Goal: Information Seeking & Learning: Learn about a topic

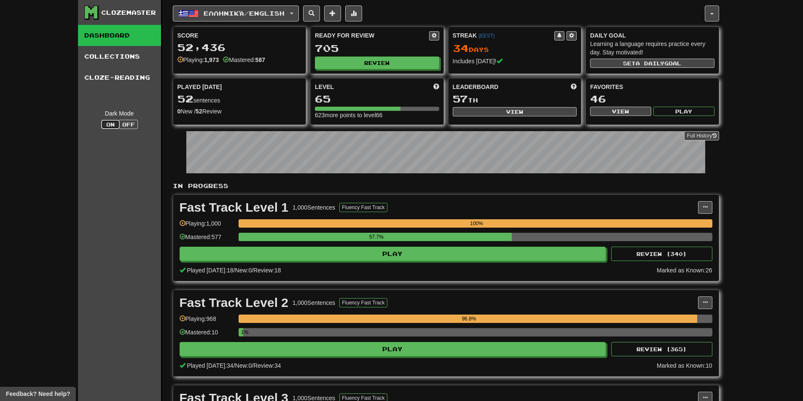
type button "dark"
type button "light"
click at [424, 32] on div "Ready for Review" at bounding box center [372, 35] width 114 height 8
click at [394, 61] on button "Review" at bounding box center [377, 63] width 124 height 13
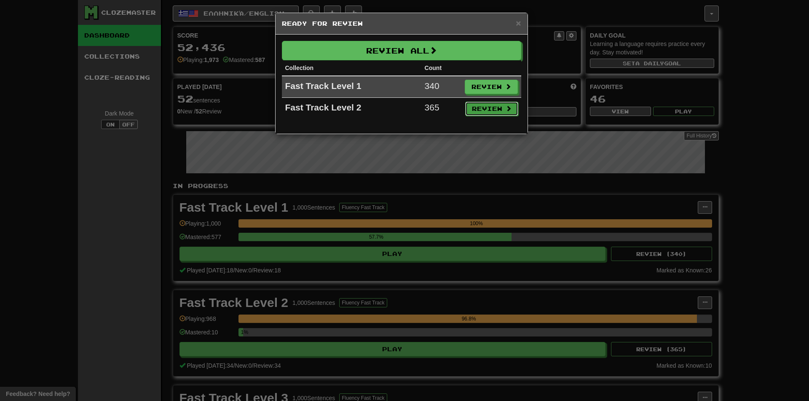
click at [485, 104] on button "Review" at bounding box center [491, 109] width 53 height 14
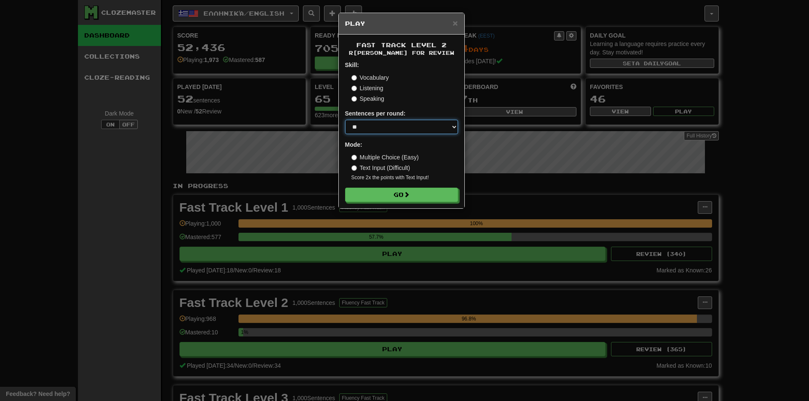
click at [392, 132] on select "* ** ** ** ** ** *** ********" at bounding box center [401, 127] width 113 height 14
select select "*"
click at [345, 120] on select "* ** ** ** ** ** *** ********" at bounding box center [401, 127] width 113 height 14
click at [417, 195] on button "Go" at bounding box center [401, 195] width 113 height 14
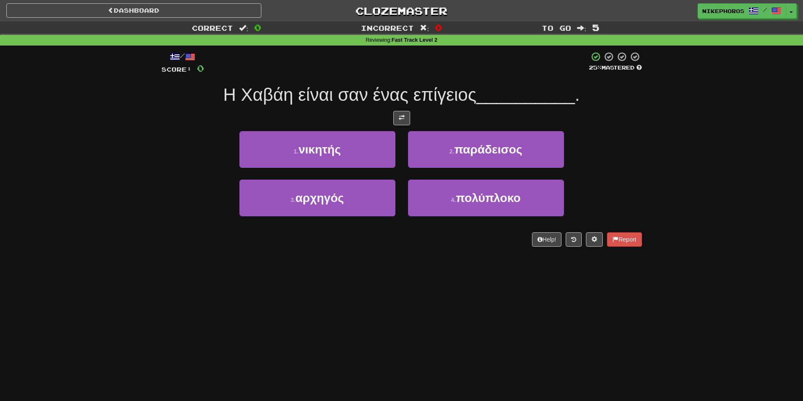
click at [173, 225] on div "3 . αρχηγός 4 . πολύπλοκο" at bounding box center [402, 203] width 506 height 48
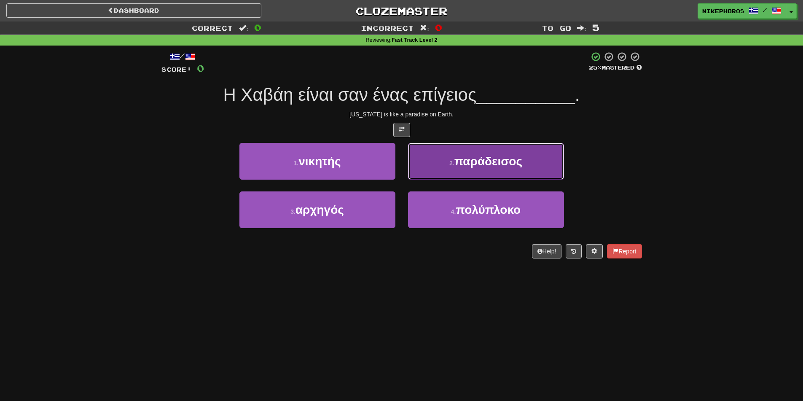
click at [528, 157] on button "2 . παράδεισος" at bounding box center [486, 161] width 156 height 37
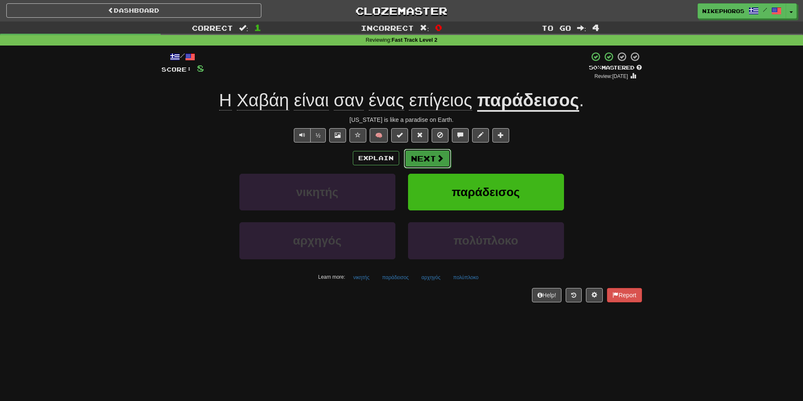
click at [424, 158] on button "Next" at bounding box center [427, 158] width 47 height 19
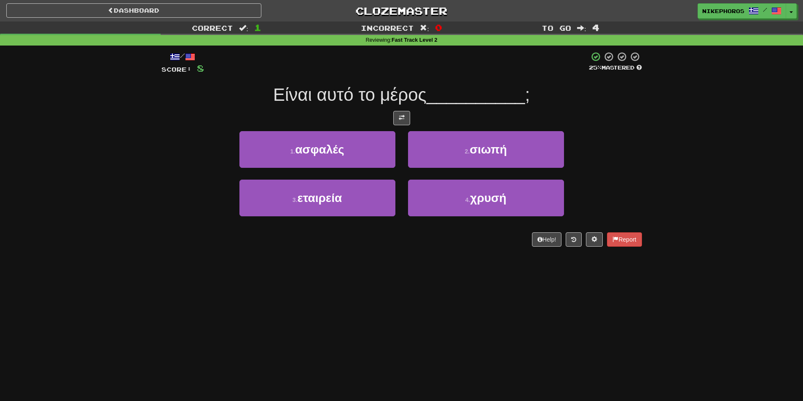
click at [372, 85] on span "Είναι αυτό το μέρος" at bounding box center [349, 95] width 153 height 20
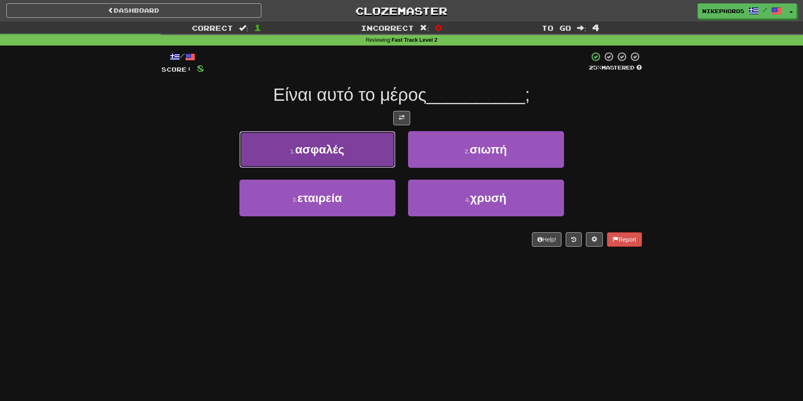
click at [334, 156] on button "1 . ασφαλές" at bounding box center [317, 149] width 156 height 37
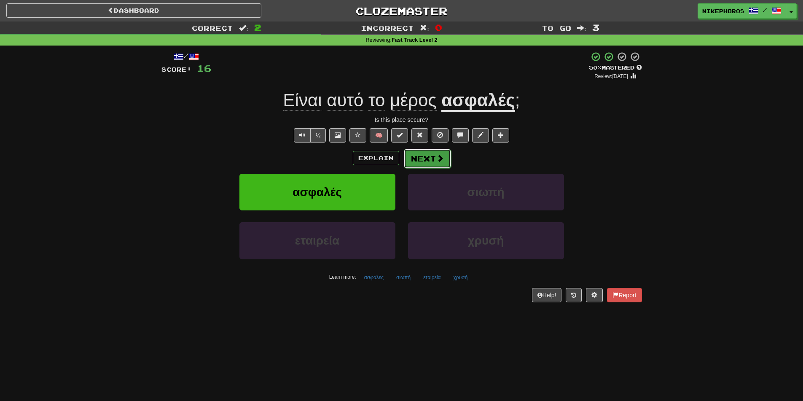
click at [447, 158] on button "Next" at bounding box center [427, 158] width 47 height 19
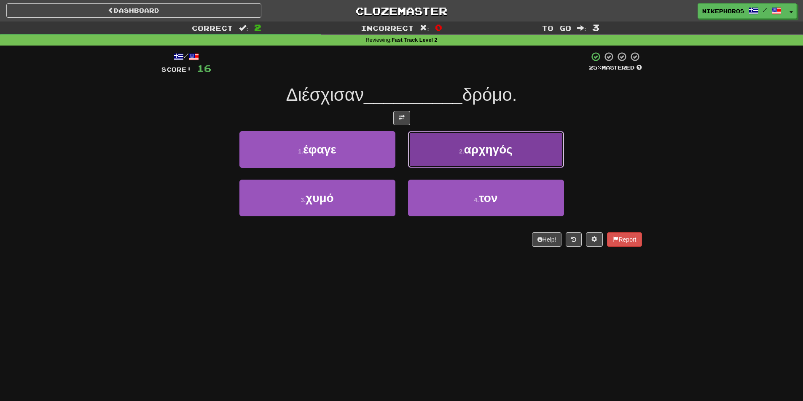
click at [488, 145] on span "αρχηγός" at bounding box center [488, 149] width 48 height 13
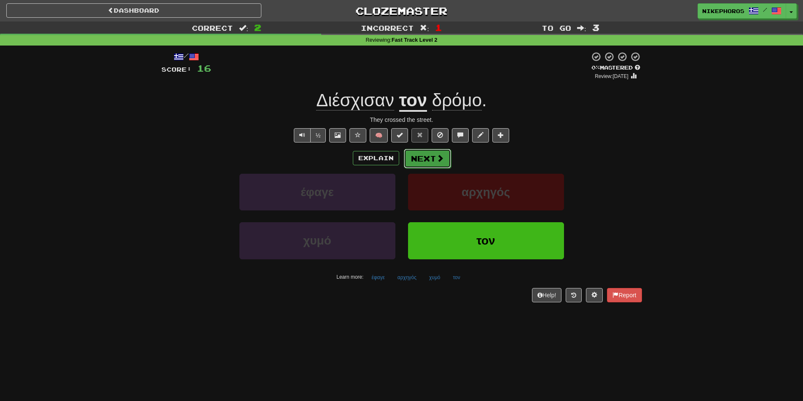
click at [424, 154] on button "Next" at bounding box center [427, 158] width 47 height 19
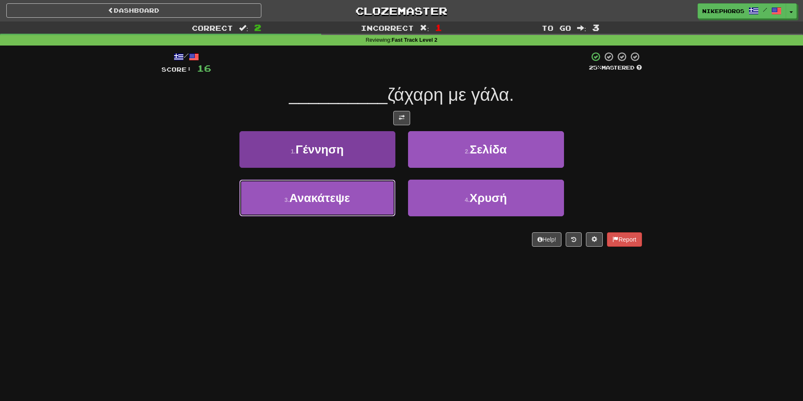
click at [351, 204] on button "3 . Ανακάτεψε" at bounding box center [317, 197] width 156 height 37
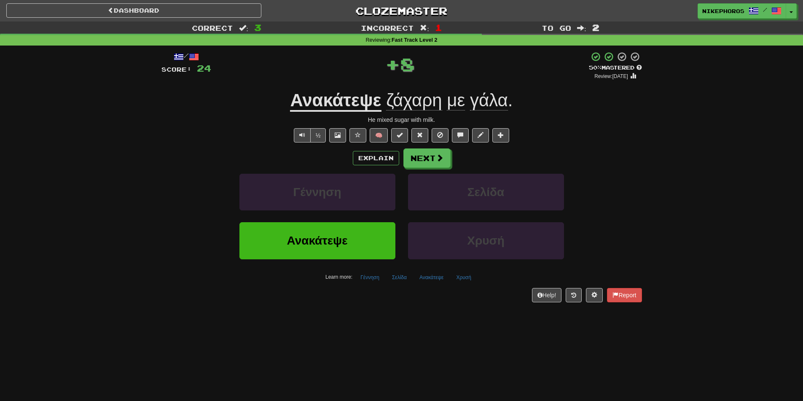
drag, startPoint x: 339, startPoint y: 86, endPoint x: 336, endPoint y: 91, distance: 6.1
click at [339, 86] on div "/ Score: 24 + 8 50 % Mastered Review: [DATE] Ανακάτεψε ζάχαρη με γάλα . He mixe…" at bounding box center [401, 176] width 480 height 250
click at [336, 91] on u "Ανακάτεψε" at bounding box center [335, 100] width 91 height 21
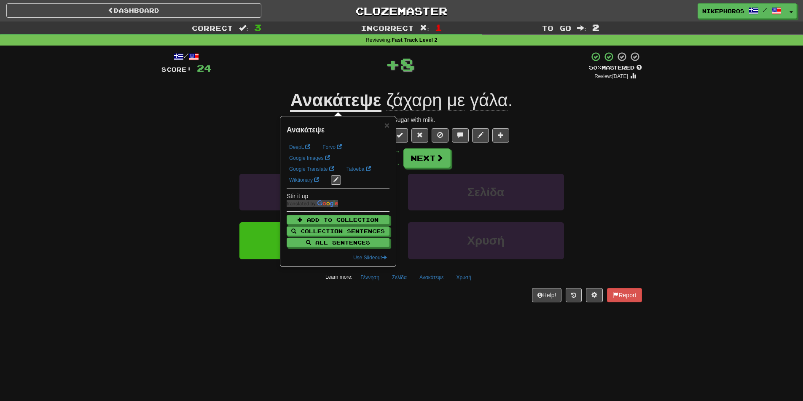
click at [333, 64] on div "+ 8" at bounding box center [400, 63] width 378 height 25
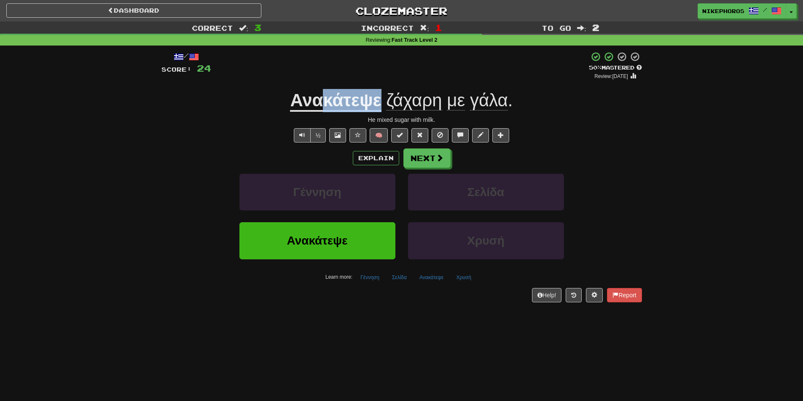
drag, startPoint x: 326, startPoint y: 104, endPoint x: 387, endPoint y: 97, distance: 62.0
click at [380, 104] on u "Ανακάτεψε" at bounding box center [335, 100] width 91 height 21
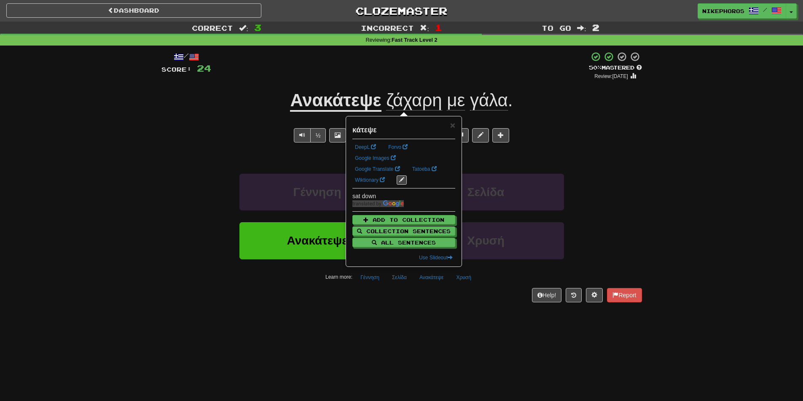
click at [578, 107] on div "Ανακάτεψε ζάχαρη με γάλα ." at bounding box center [401, 100] width 480 height 23
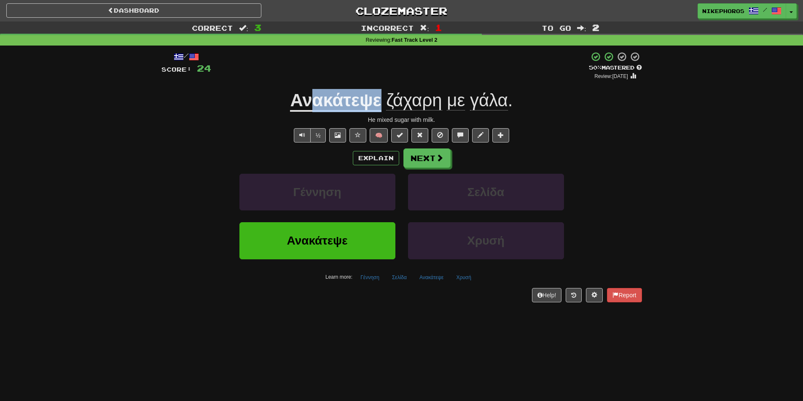
drag, startPoint x: 320, startPoint y: 102, endPoint x: 383, endPoint y: 104, distance: 62.8
click at [383, 104] on span "Ανακάτεψε ζάχαρη με γάλα ." at bounding box center [401, 100] width 222 height 21
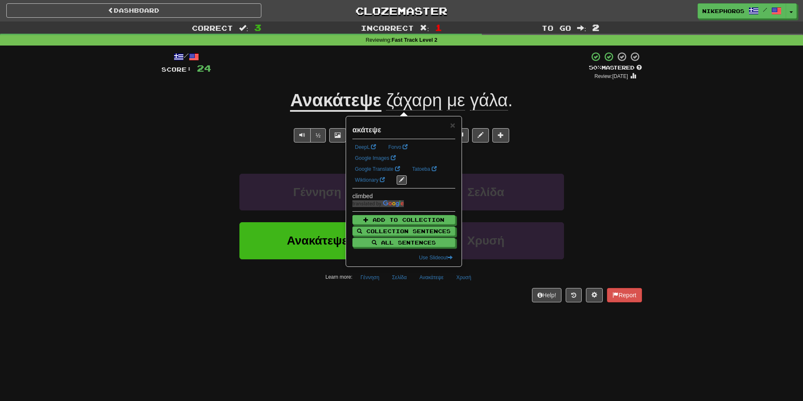
click at [590, 130] on div "½ 🧠" at bounding box center [401, 135] width 480 height 14
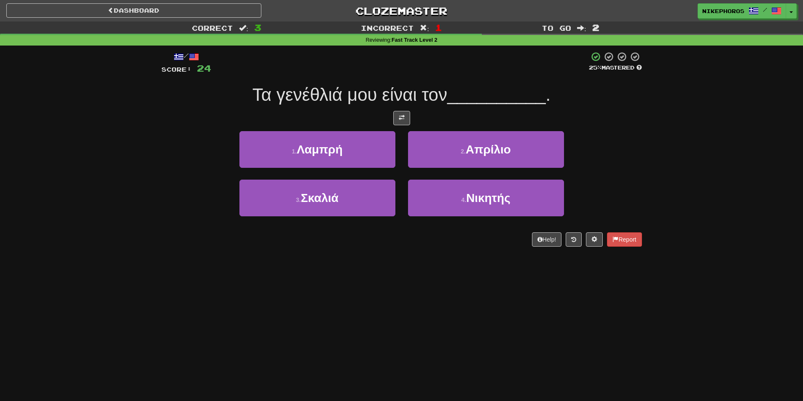
drag, startPoint x: 476, startPoint y: 43, endPoint x: 461, endPoint y: 71, distance: 31.1
click at [461, 71] on div at bounding box center [400, 62] width 378 height 23
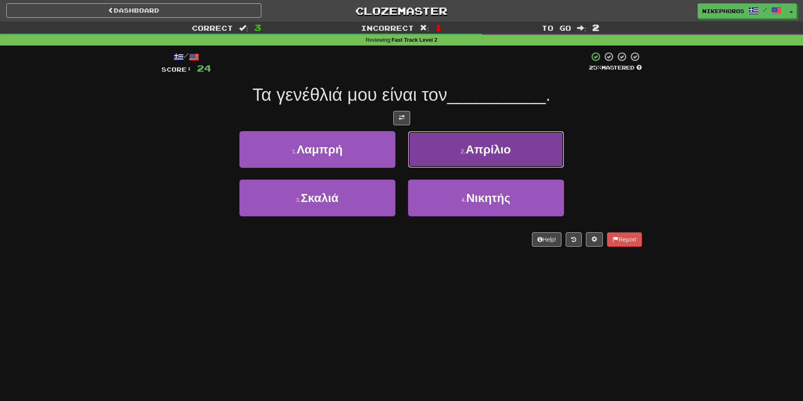
click at [494, 150] on span "Απρίλιο" at bounding box center [488, 149] width 45 height 13
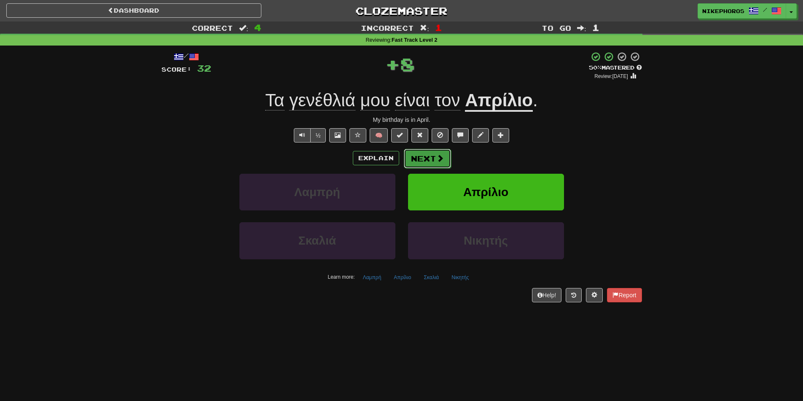
click at [429, 163] on button "Next" at bounding box center [427, 158] width 47 height 19
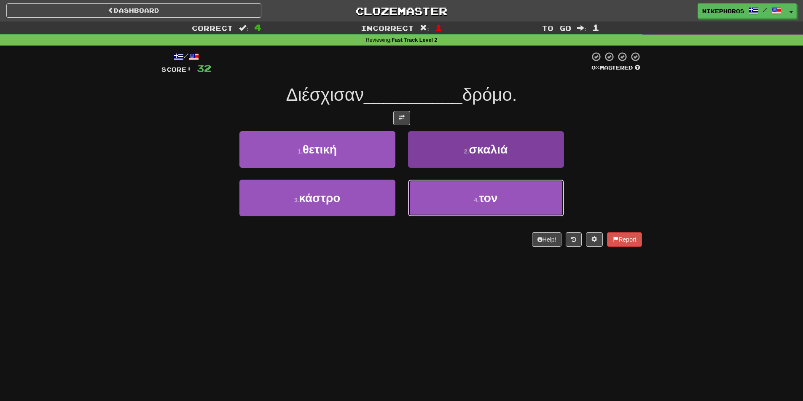
click at [504, 208] on button "4 . τον" at bounding box center [486, 197] width 156 height 37
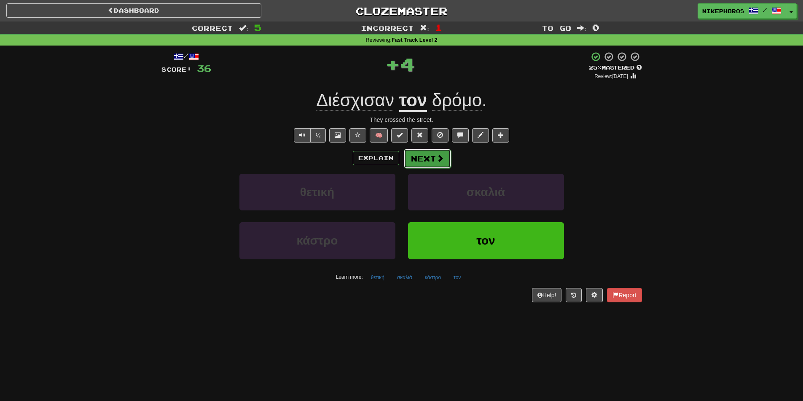
click at [440, 158] on span at bounding box center [440, 158] width 8 height 8
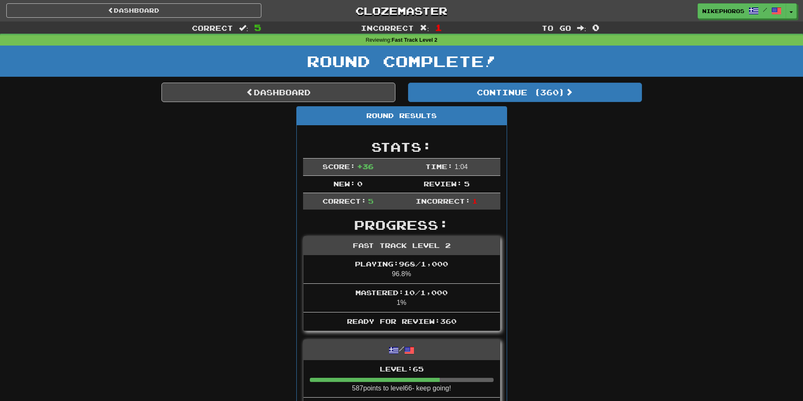
click at [168, 297] on div "Round Results Stats: Score: + 36 Time: 1 : 0 4 New: 0 Review: 5 Correct: 5 Inco…" at bounding box center [401, 379] width 480 height 547
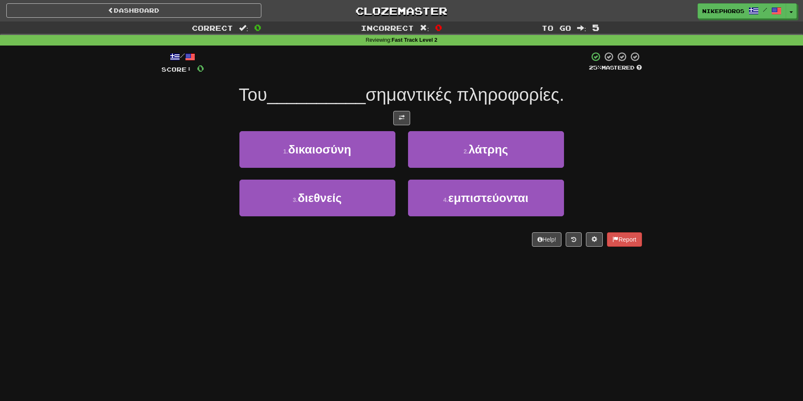
click at [331, 272] on div "Dashboard Clozemaster Nikephoros / Toggle Dropdown Dashboard Leaderboard Activi…" at bounding box center [401, 200] width 803 height 401
click at [364, 340] on div "Dashboard Clozemaster Nikephoros / Toggle Dropdown Dashboard Leaderboard Activi…" at bounding box center [401, 200] width 803 height 401
click at [138, 197] on div "Correct : 0 Incorrect : 0 To go : 5 Reviewing : Fast Track Level 2 / Score: 0 2…" at bounding box center [401, 139] width 803 height 237
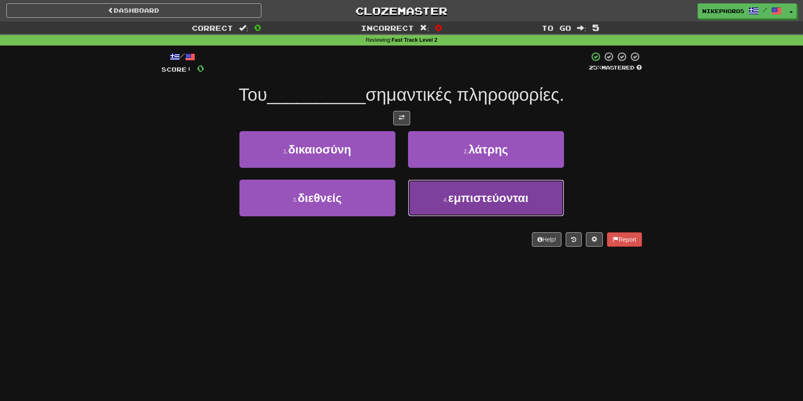
click at [441, 204] on button "4 . εμπιστεύονται" at bounding box center [486, 197] width 156 height 37
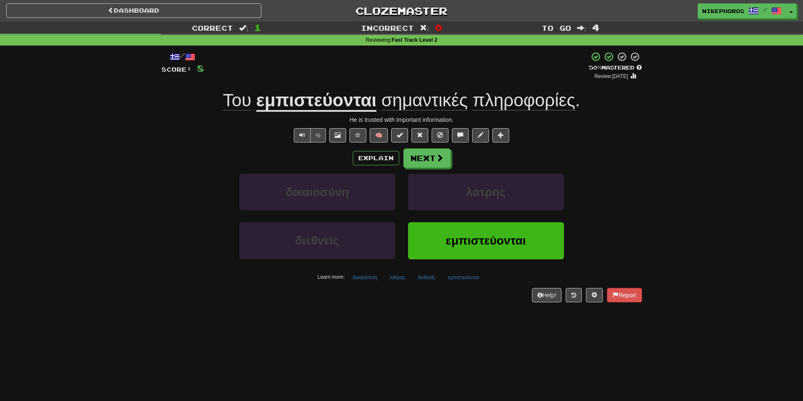
click at [185, 320] on div "Dashboard Clozemaster Nikephoros / Toggle Dropdown Dashboard Leaderboard Activi…" at bounding box center [401, 200] width 803 height 401
